Goal: Task Accomplishment & Management: Complete application form

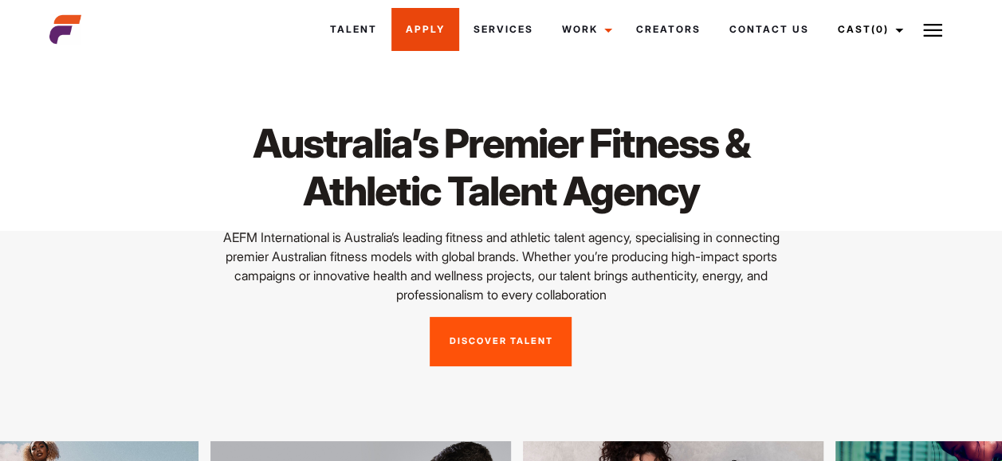
click at [448, 39] on link "Apply" at bounding box center [425, 29] width 68 height 43
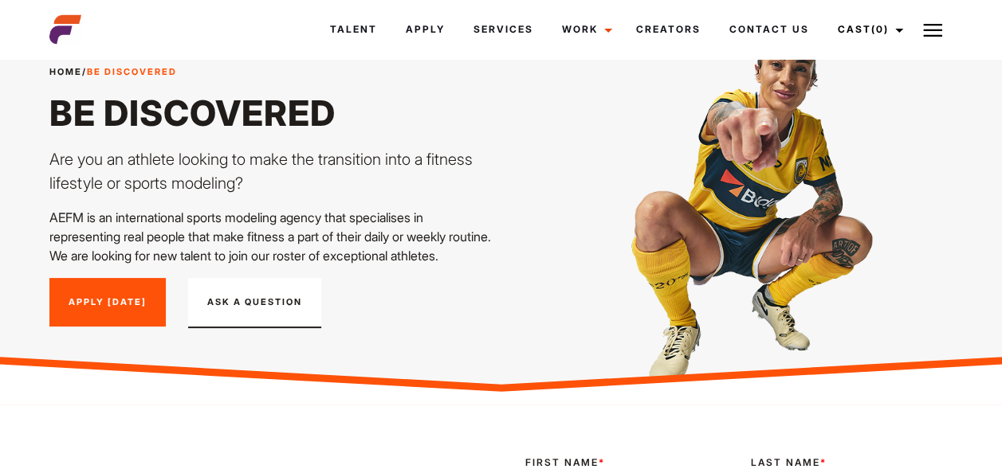
scroll to position [80, 0]
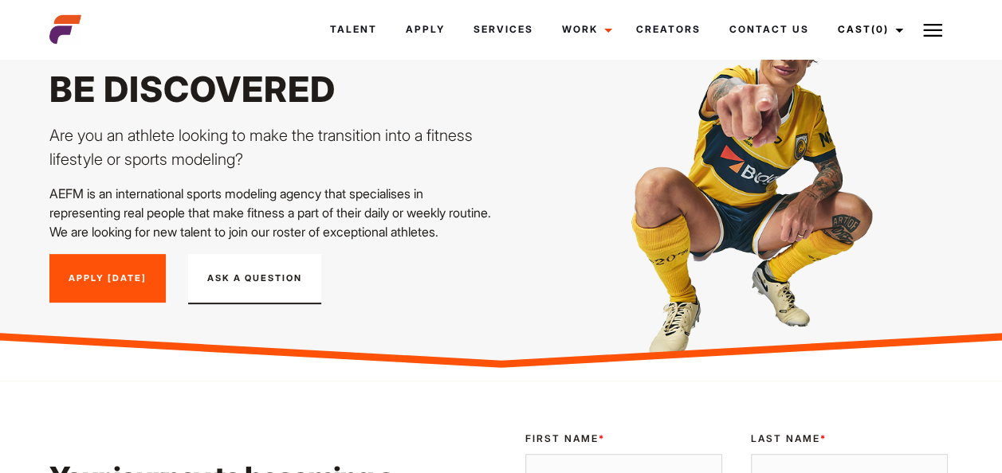
click at [126, 304] on link "Apply [DATE]" at bounding box center [107, 278] width 116 height 49
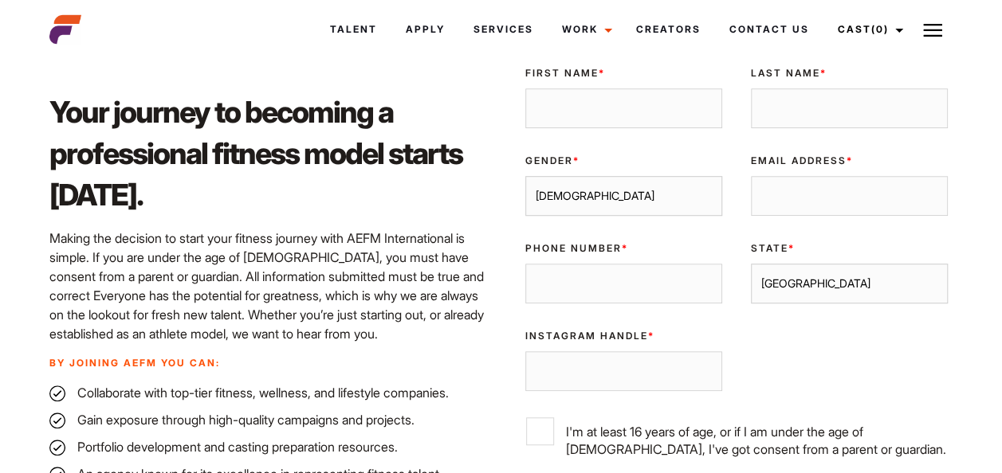
scroll to position [400, 0]
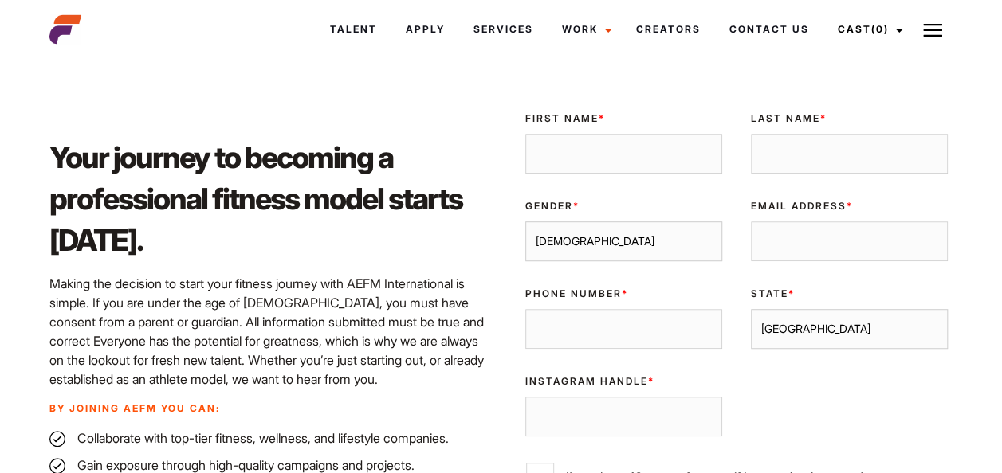
drag, startPoint x: 577, startPoint y: 176, endPoint x: 563, endPoint y: 178, distance: 14.4
click at [575, 174] on input "First Name *" at bounding box center [623, 154] width 197 height 40
type input "Jordan"
click at [835, 186] on div "Last Name *" at bounding box center [848, 143] width 225 height 88
click at [830, 174] on input "Last Name *" at bounding box center [849, 154] width 197 height 40
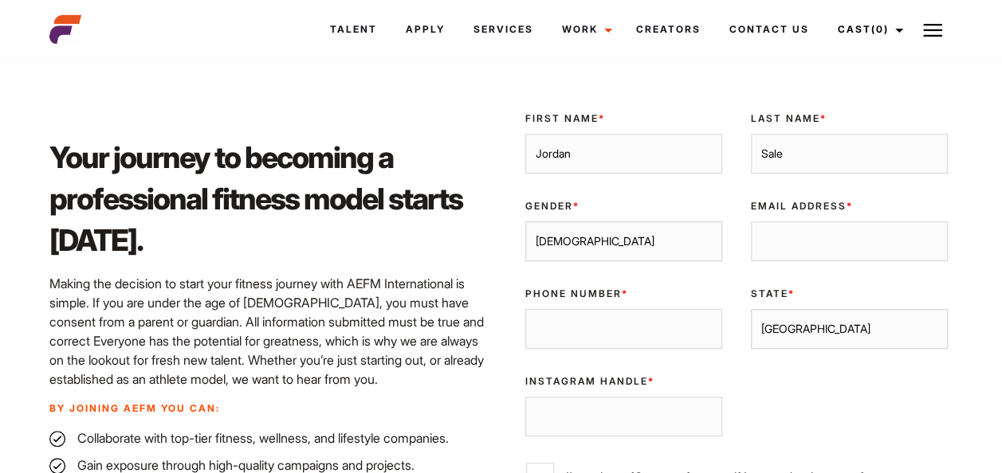
type input "Sale"
click at [681, 126] on label "First Name *" at bounding box center [623, 119] width 197 height 14
click at [681, 138] on input "Jordan" at bounding box center [623, 154] width 197 height 40
click at [784, 250] on input "Email Address *" at bounding box center [849, 242] width 197 height 40
type input "jordansale45@gmail.com"
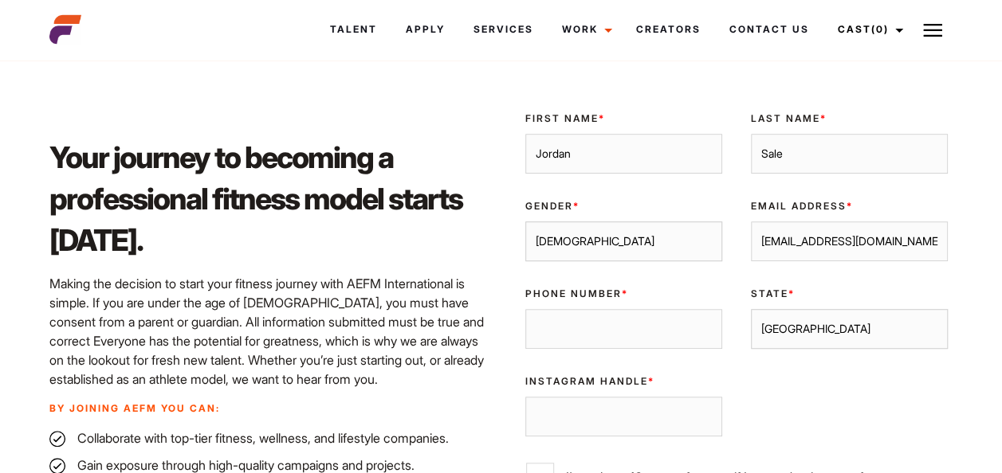
drag, startPoint x: 961, startPoint y: 308, endPoint x: 959, endPoint y: 320, distance: 12.8
click at [959, 320] on div "Your journey to becoming a professional fitness model starts today. Making the …" at bounding box center [501, 382] width 1002 height 643
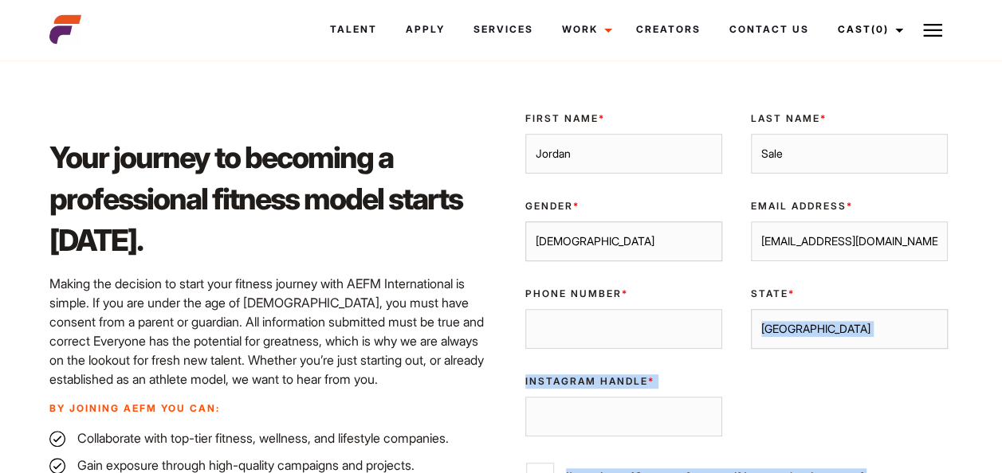
click at [818, 349] on select "Sydney Melbourne Brisbane Gold Coast Adelaide Perth Darwin Queensland Tasmania …" at bounding box center [849, 329] width 197 height 40
click at [830, 349] on select "Sydney Melbourne Brisbane Gold Coast Adelaide Perth Darwin Queensland Tasmania …" at bounding box center [849, 329] width 197 height 40
click at [822, 346] on select "Sydney Melbourne Brisbane Gold Coast Adelaide Perth Darwin Queensland Tasmania …" at bounding box center [849, 329] width 197 height 40
select select "[GEOGRAPHIC_DATA]"
click at [751, 328] on select "Sydney Melbourne Brisbane Gold Coast Adelaide Perth Darwin Queensland Tasmania …" at bounding box center [849, 329] width 197 height 40
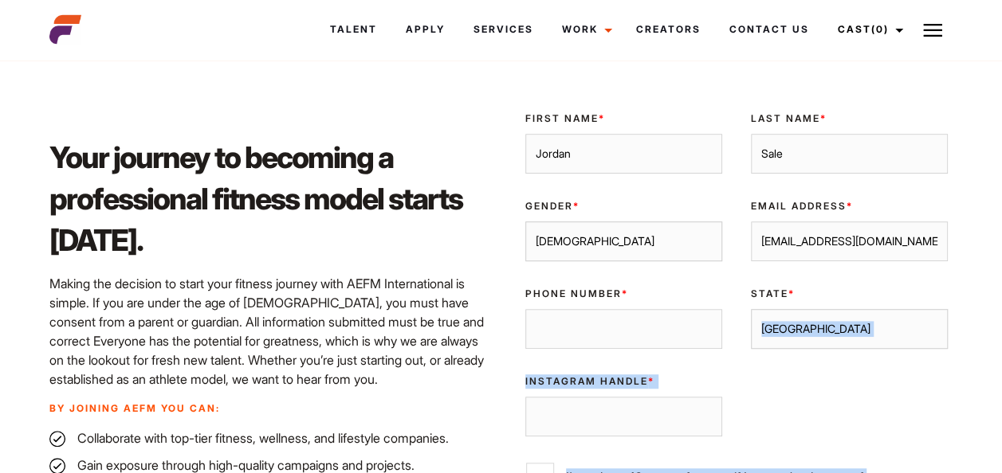
click at [883, 397] on div "Validate Email UUID First Name * Jordan Last Name * Sale Gender * Male Female E…" at bounding box center [736, 351] width 451 height 504
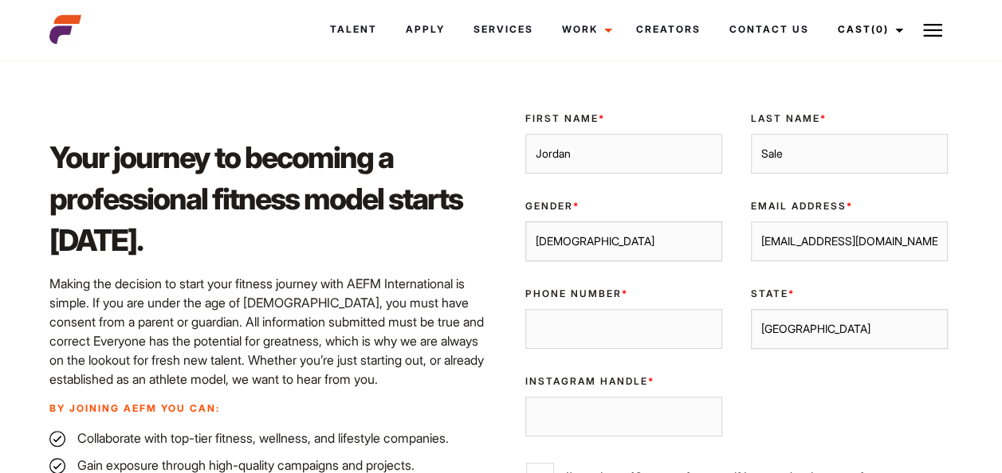
click at [558, 335] on input "Phone Number *" at bounding box center [623, 329] width 197 height 40
type input "0451348557"
click at [621, 430] on input "Instagram Handle *" at bounding box center [623, 417] width 197 height 40
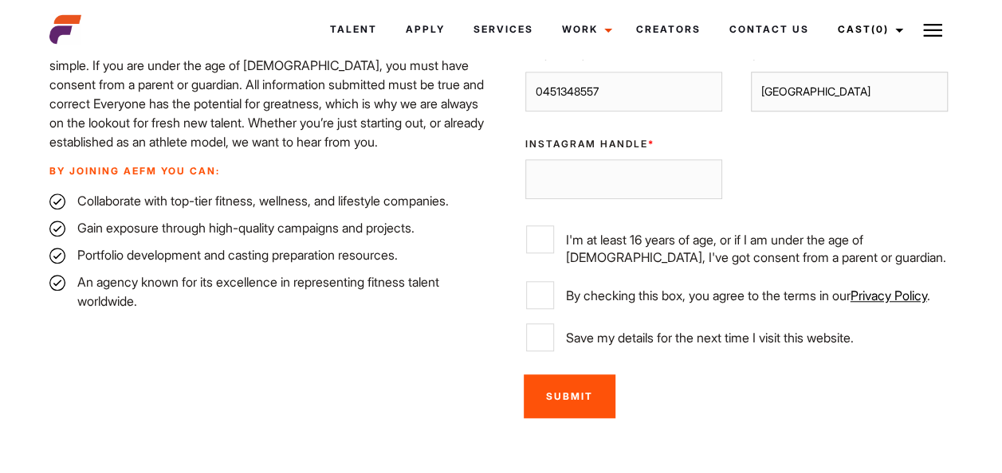
scroll to position [639, 0]
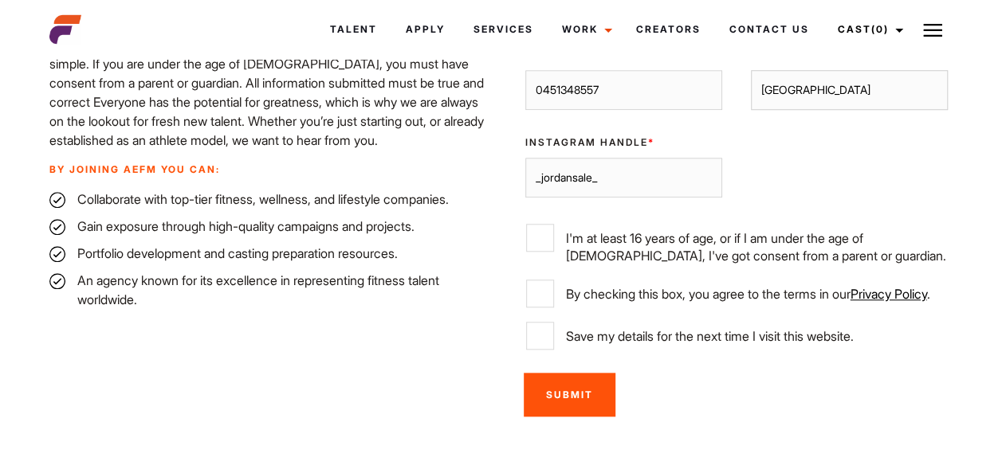
type input "_jordansale_"
click at [684, 263] on label "I'm at least 16 years of age, or if I am under the age of [DEMOGRAPHIC_DATA], I…" at bounding box center [736, 244] width 421 height 41
click at [554, 252] on input "I'm at least 16 years of age, or if I am under the age of [DEMOGRAPHIC_DATA], I…" at bounding box center [540, 238] width 28 height 28
checkbox input "true"
click at [700, 307] on label "By checking this box, you agree to the terms in our Privacy Policy ." at bounding box center [736, 294] width 421 height 28
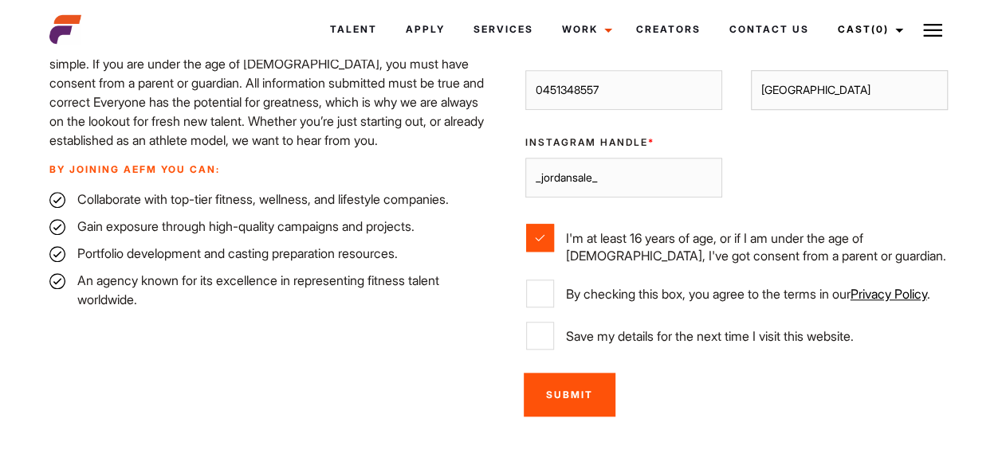
click at [554, 307] on input "By checking this box, you agree to the terms in our Privacy Policy ." at bounding box center [540, 294] width 28 height 28
checkbox input "true"
click at [657, 350] on label "Save my details for the next time I visit this website." at bounding box center [736, 336] width 421 height 28
click at [554, 350] on input "Save my details for the next time I visit this website." at bounding box center [540, 336] width 28 height 28
checkbox input "true"
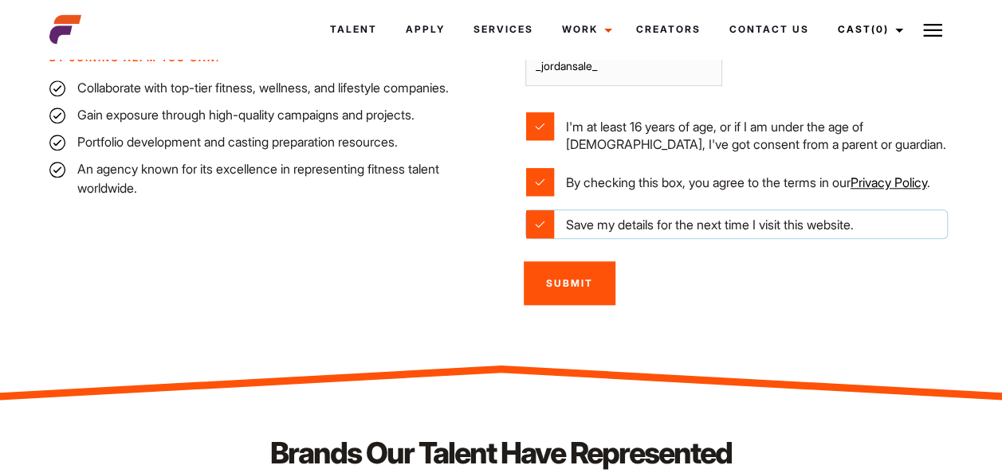
scroll to position [717, 0]
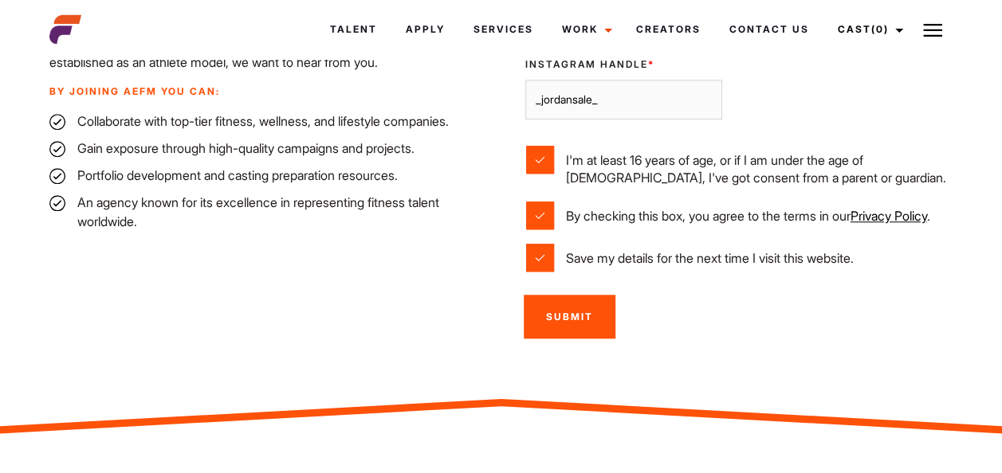
click at [560, 339] on input "Submit" at bounding box center [569, 317] width 92 height 44
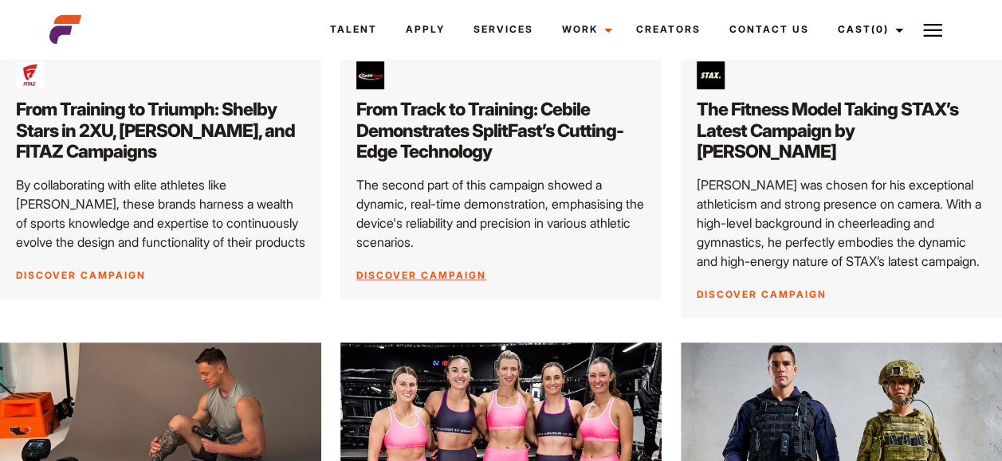
scroll to position [319, 0]
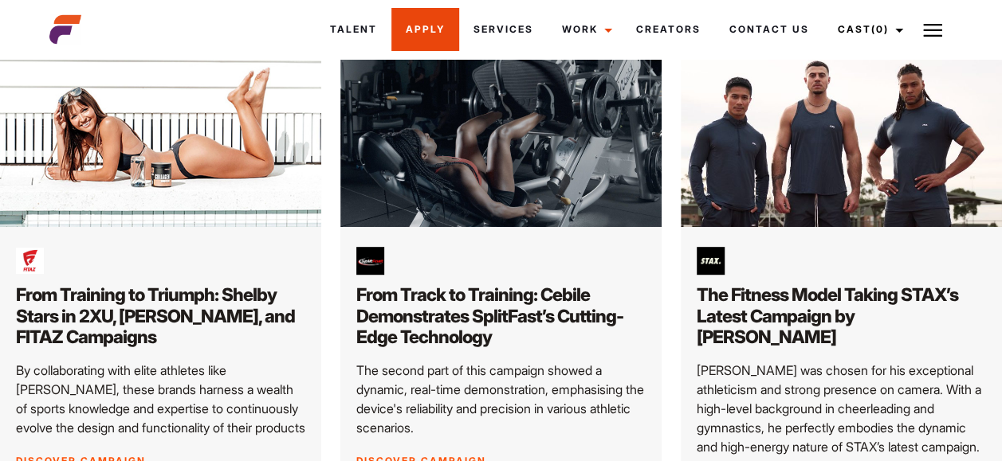
click at [445, 22] on link "Apply" at bounding box center [425, 29] width 68 height 43
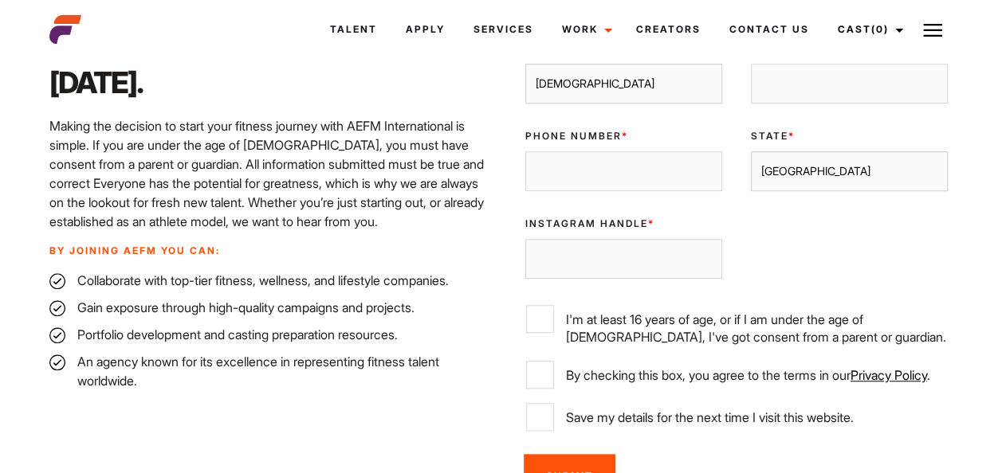
scroll to position [637, 0]
